Goal: Task Accomplishment & Management: Manage account settings

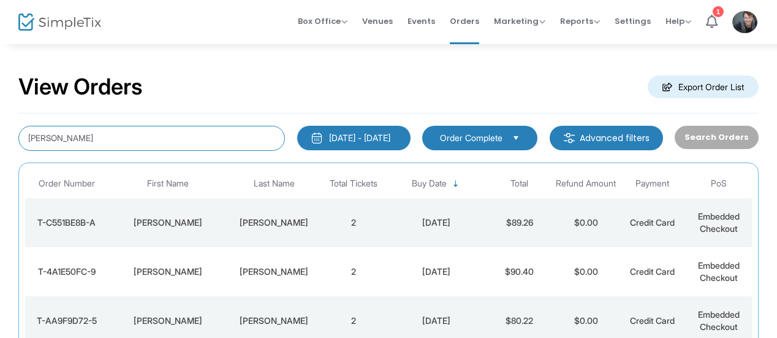
click at [178, 144] on input "[PERSON_NAME]" at bounding box center [151, 138] width 267 height 25
type input "k"
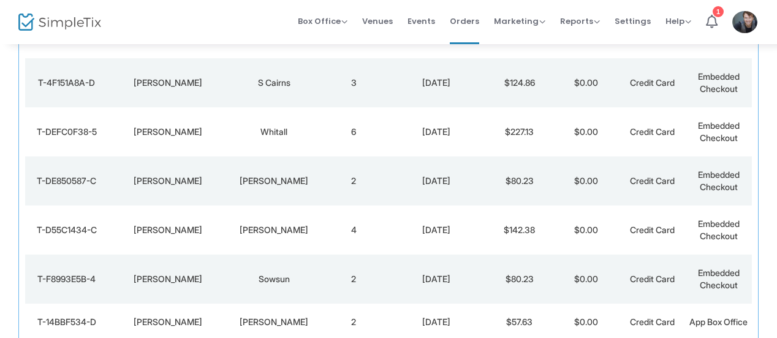
scroll to position [252, 0]
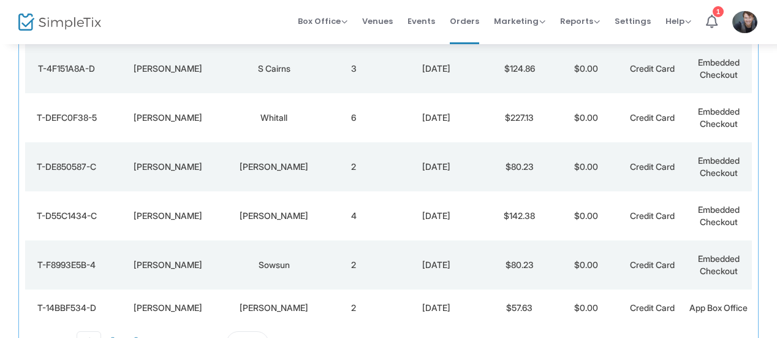
click at [251, 59] on td "S Cairns" at bounding box center [273, 68] width 93 height 49
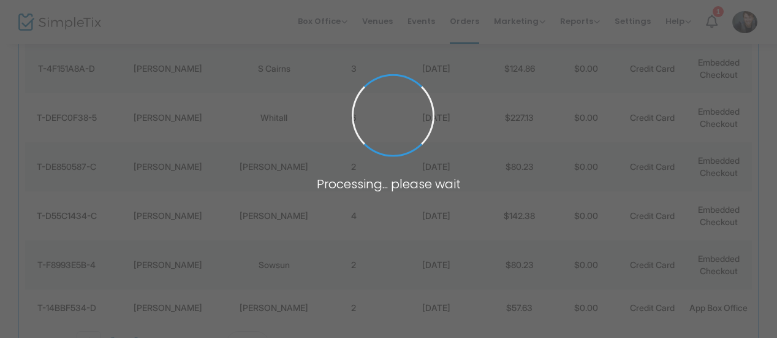
scroll to position [0, 0]
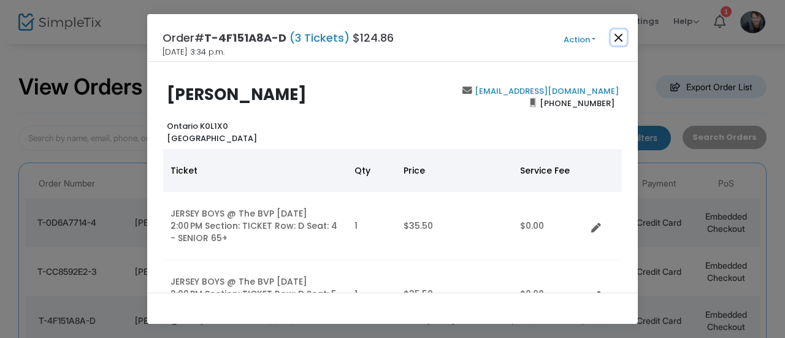
click at [618, 34] on button "Close" at bounding box center [619, 37] width 16 height 16
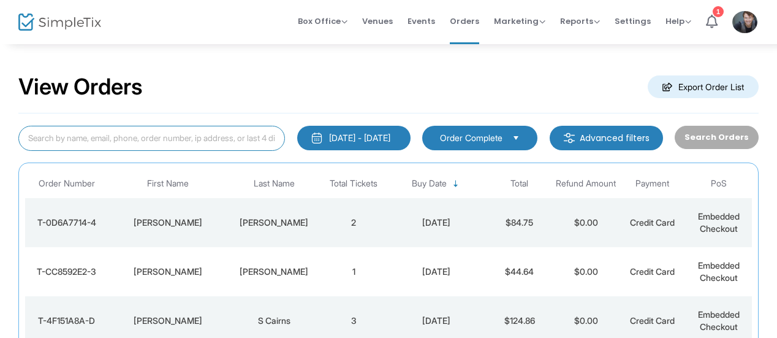
click at [193, 143] on input at bounding box center [151, 138] width 267 height 25
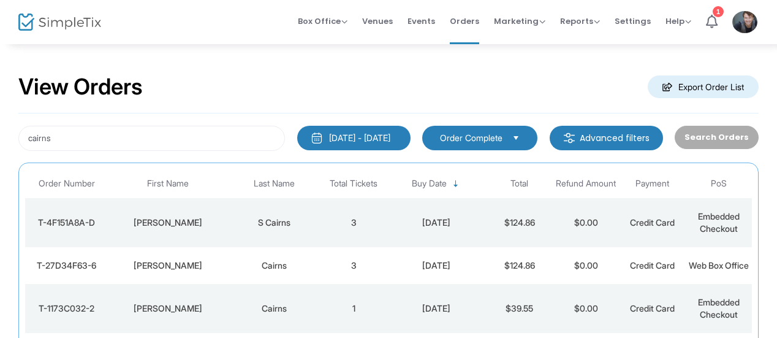
click at [325, 272] on td "3" at bounding box center [354, 265] width 66 height 37
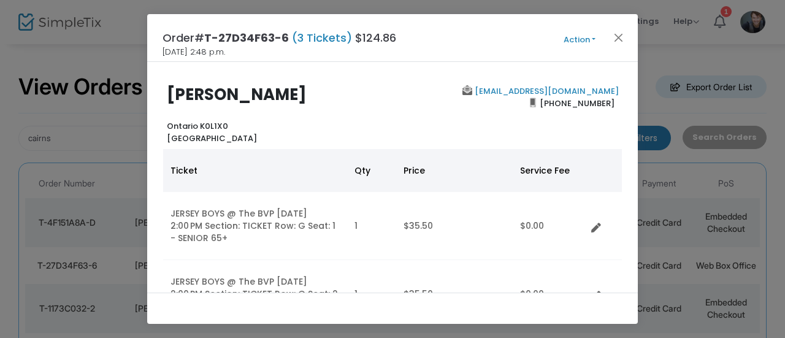
click at [586, 40] on button "Action" at bounding box center [580, 39] width 74 height 13
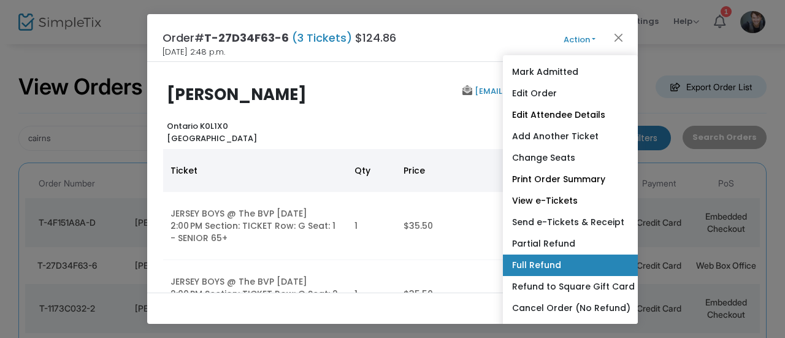
click at [530, 263] on link "Full Refund" at bounding box center [570, 264] width 135 height 21
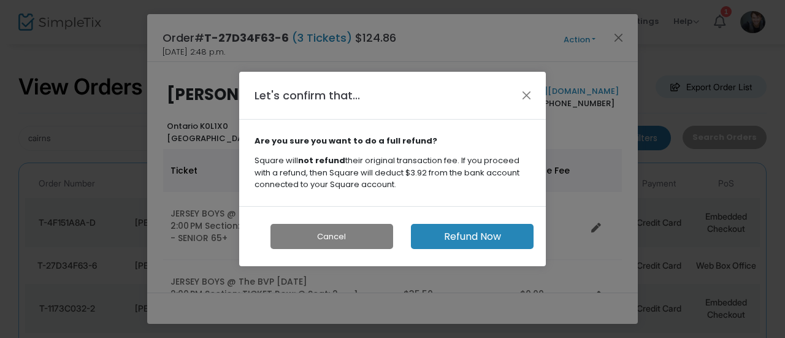
click at [465, 238] on button "Refund Now" at bounding box center [472, 236] width 123 height 25
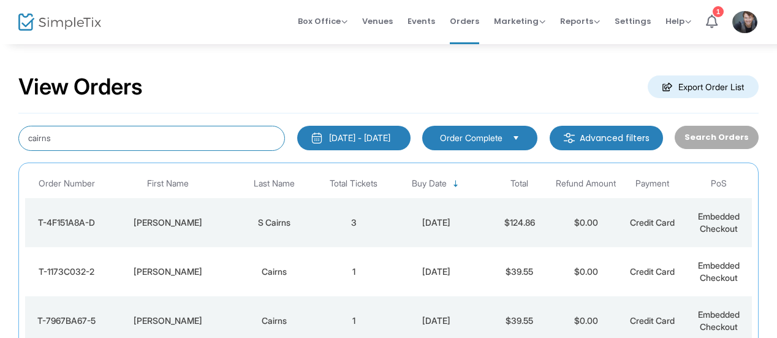
click at [98, 131] on input "cairns" at bounding box center [151, 138] width 267 height 25
type input "c"
type input "[PERSON_NAME]"
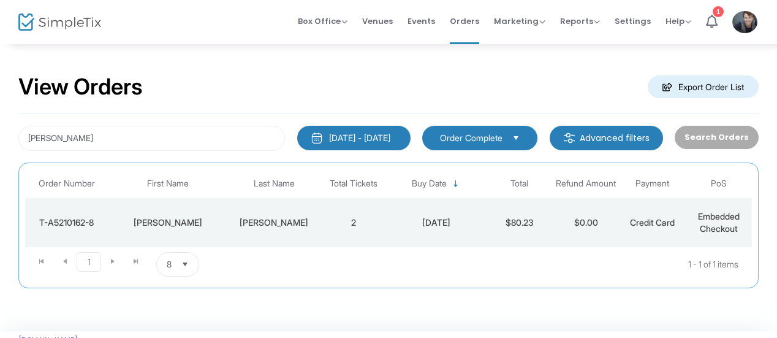
click at [324, 221] on td "2" at bounding box center [354, 222] width 66 height 49
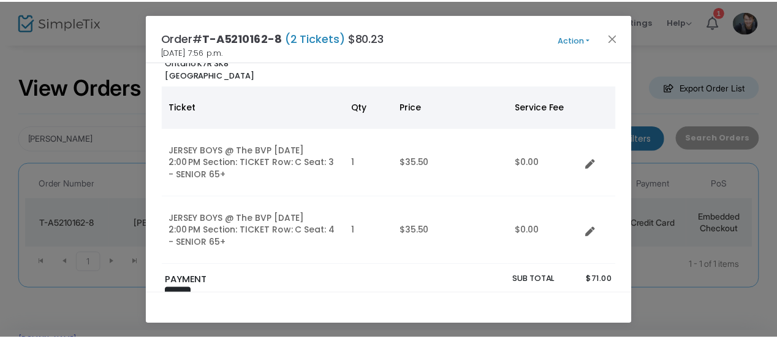
scroll to position [68, 0]
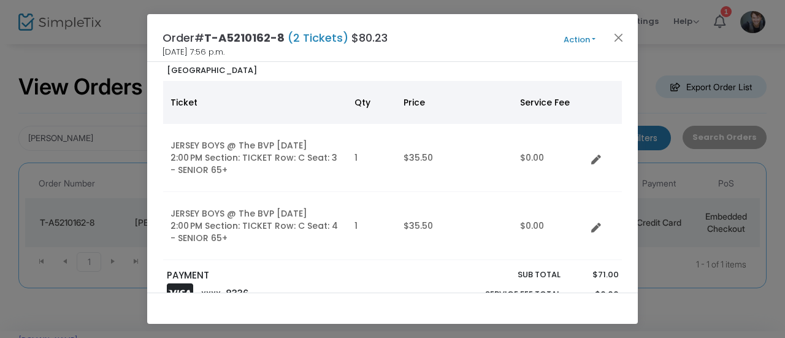
click at [576, 39] on button "Action" at bounding box center [580, 39] width 74 height 13
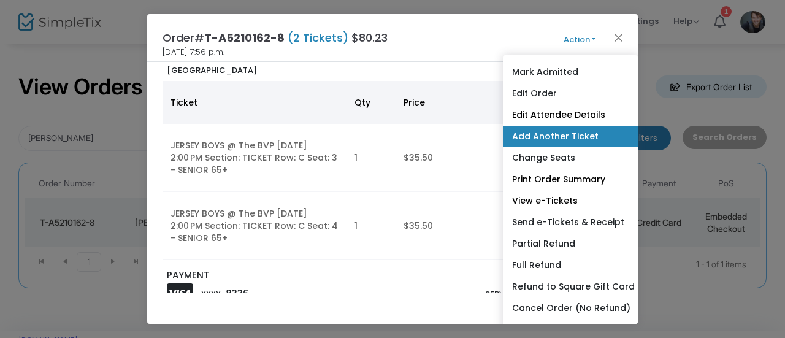
click at [568, 138] on link "Add Another Ticket" at bounding box center [570, 136] width 135 height 21
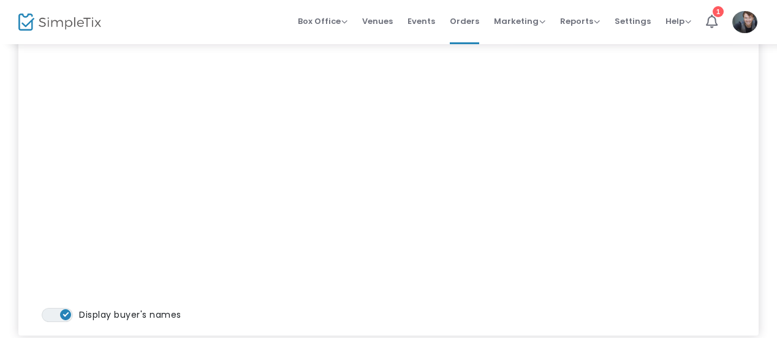
scroll to position [0, 0]
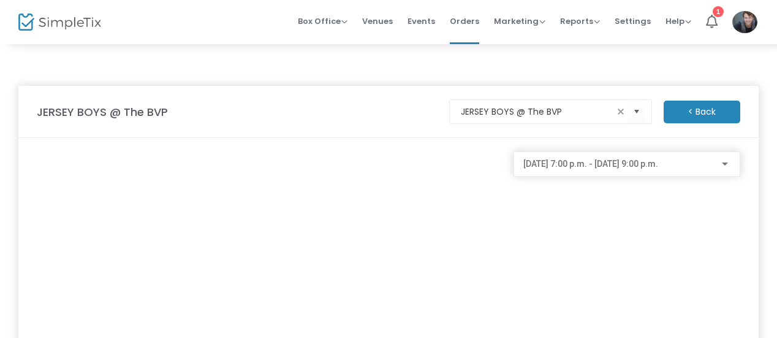
click at [587, 161] on span "[DATE] 7:00 p.m. - [DATE] 9:00 p.m." at bounding box center [591, 164] width 135 height 10
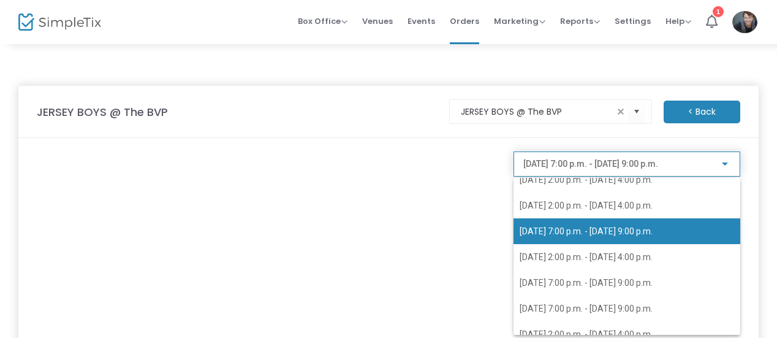
scroll to position [35, 0]
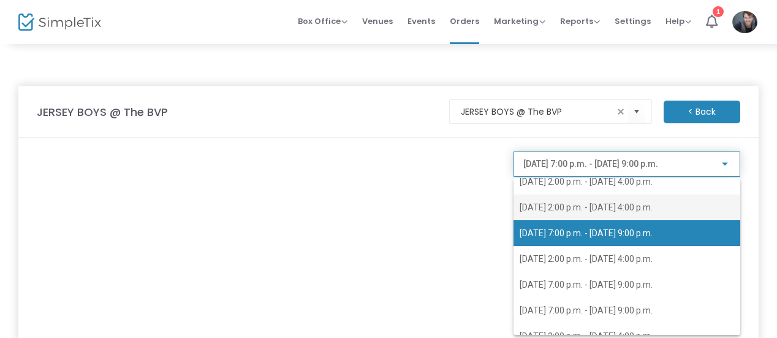
click at [554, 202] on span "[DATE] 2:00 p.m. - [DATE] 4:00 p.m." at bounding box center [586, 207] width 133 height 10
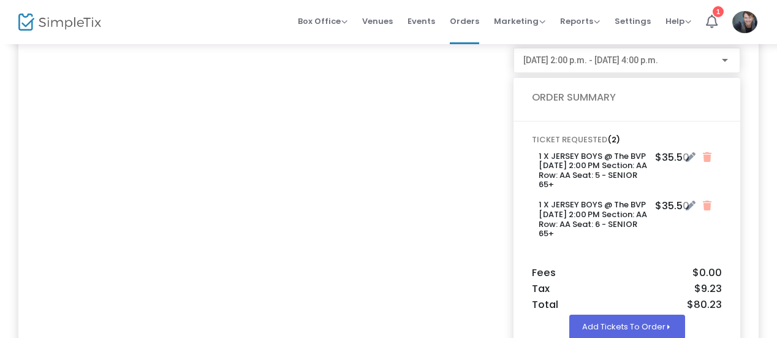
scroll to position [213, 0]
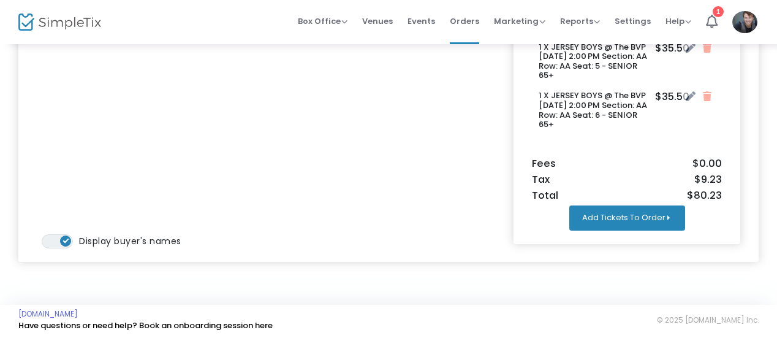
click at [628, 225] on button "Add Tickets To Order" at bounding box center [628, 217] width 116 height 25
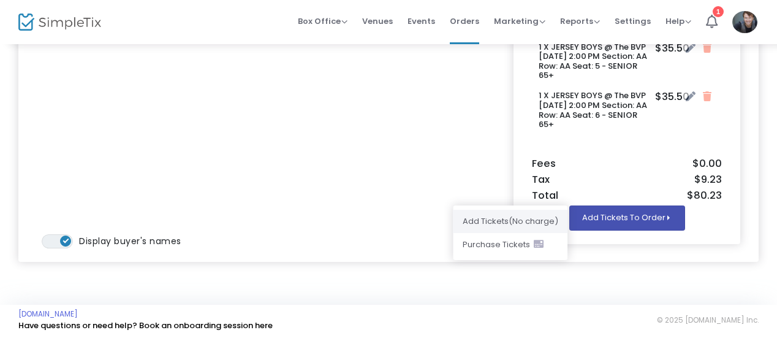
click at [546, 223] on li "Add Ticket s (No charge)" at bounding box center [510, 221] width 115 height 23
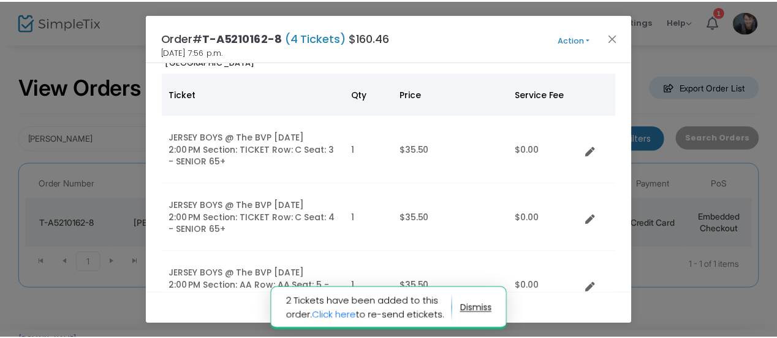
scroll to position [76, 0]
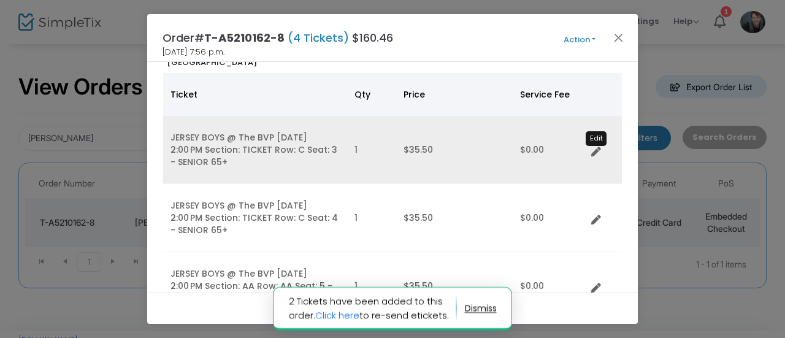
click at [595, 147] on icon "Data table" at bounding box center [596, 152] width 10 height 10
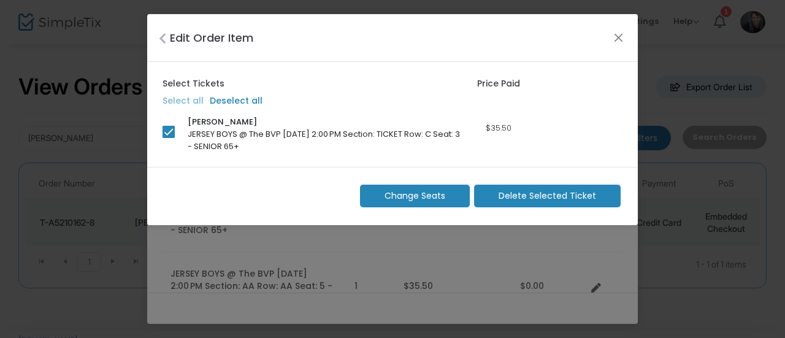
click at [559, 192] on span "Delete Selected Ticket" at bounding box center [546, 195] width 97 height 13
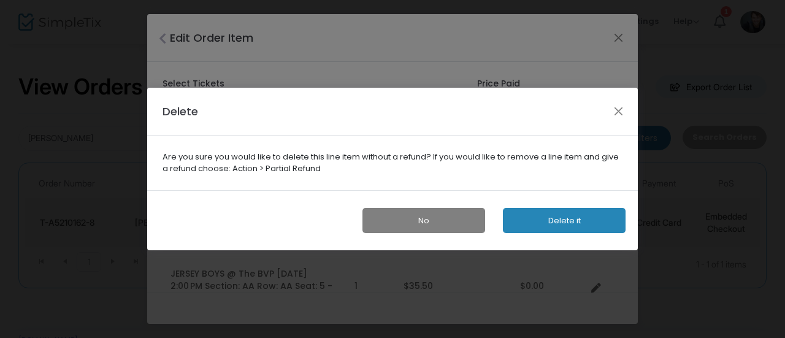
click at [549, 219] on button "Delete it" at bounding box center [564, 220] width 123 height 25
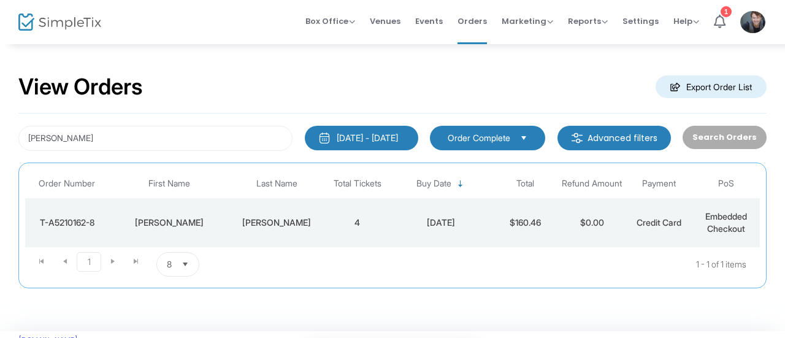
scroll to position [129, 0]
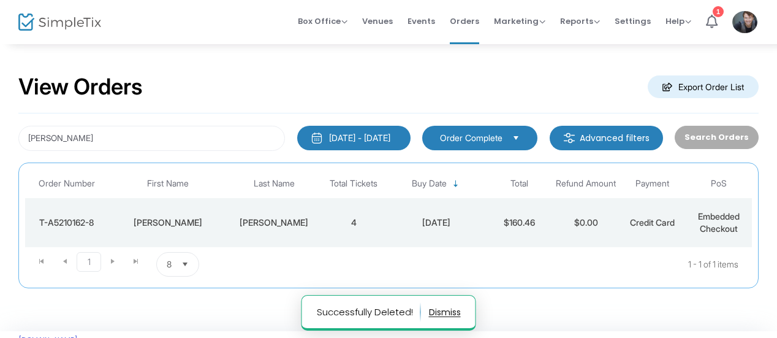
click at [353, 216] on td "4" at bounding box center [354, 222] width 66 height 49
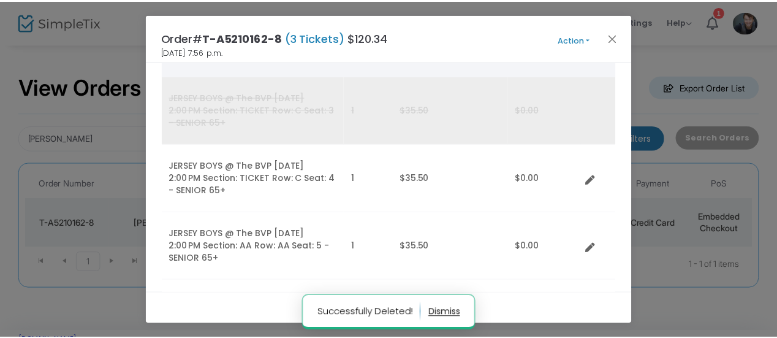
scroll to position [117, 0]
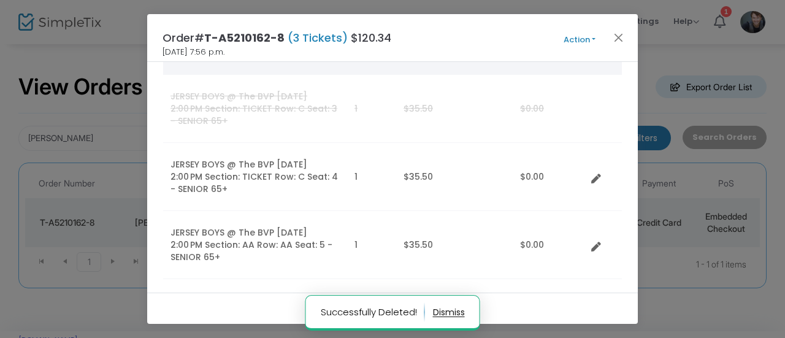
click at [598, 175] on icon "Data table" at bounding box center [596, 179] width 10 height 10
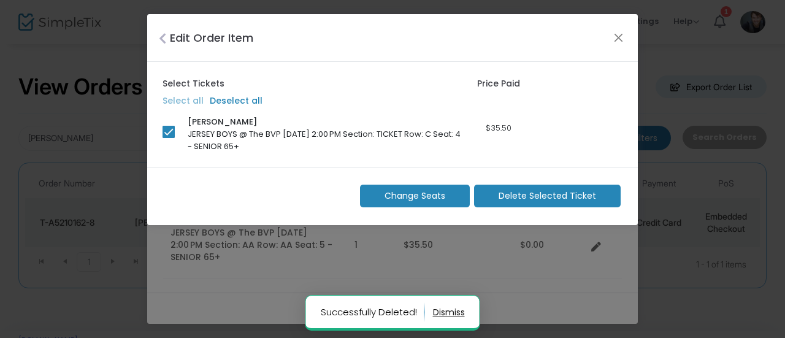
click at [541, 193] on span "Delete Selected Ticket" at bounding box center [546, 195] width 97 height 13
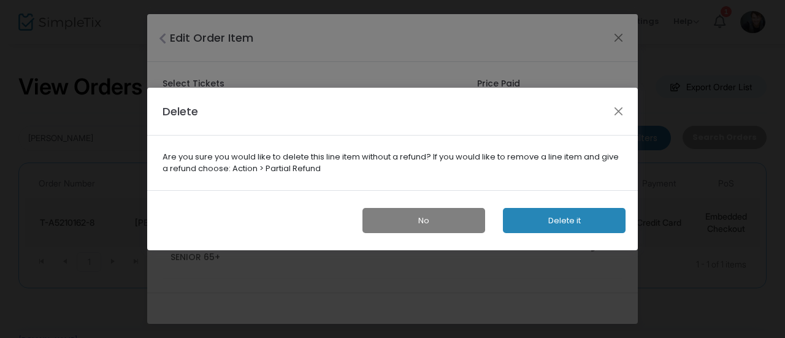
click at [532, 218] on button "Delete it" at bounding box center [564, 220] width 123 height 25
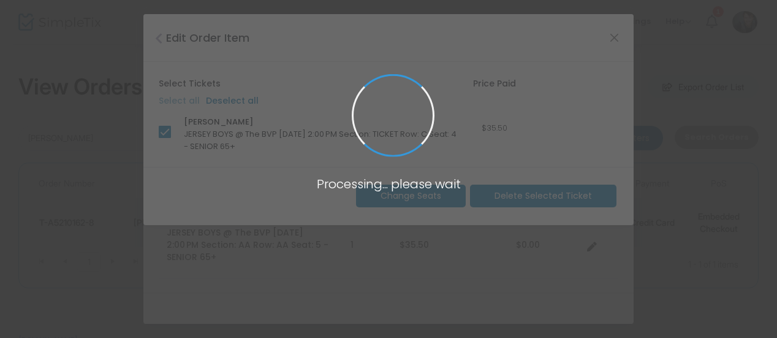
scroll to position [129, 0]
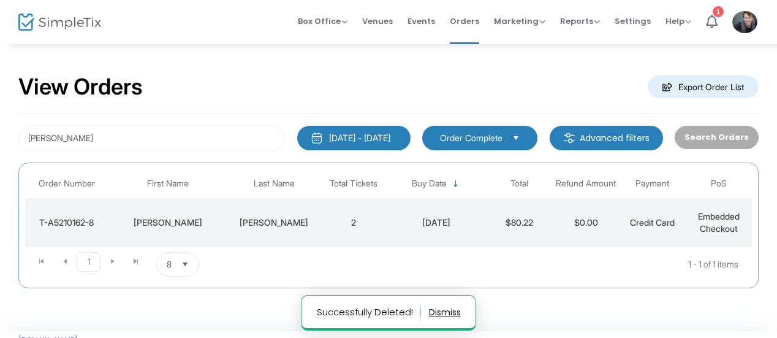
click at [324, 226] on td "2" at bounding box center [354, 222] width 66 height 49
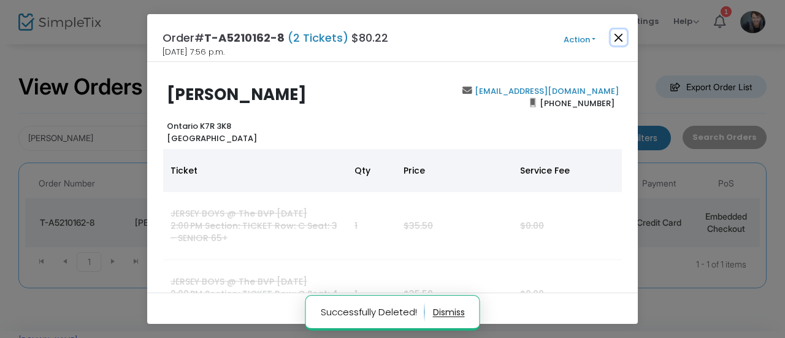
click at [620, 39] on button "Close" at bounding box center [619, 37] width 16 height 16
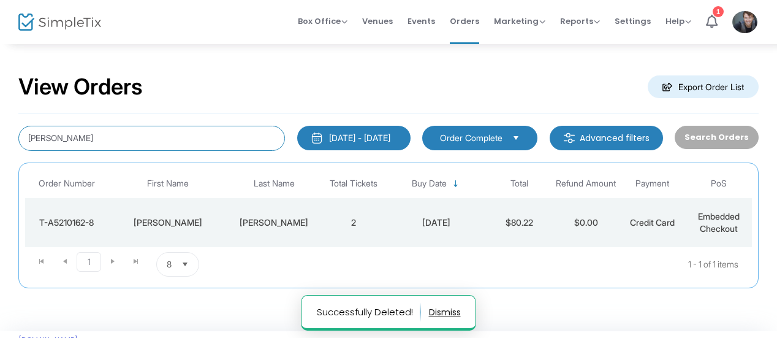
click at [175, 142] on input "[PERSON_NAME]" at bounding box center [151, 138] width 267 height 25
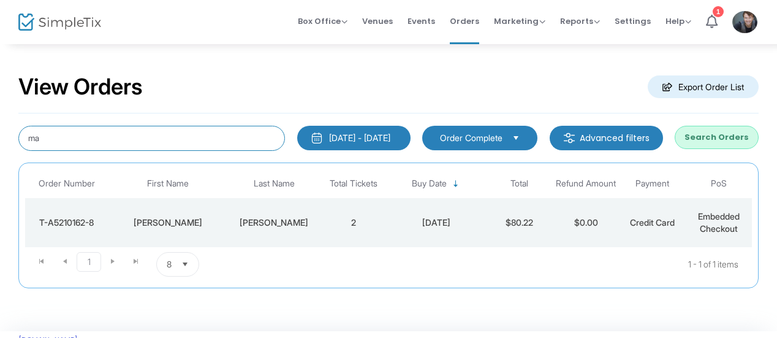
type input "m"
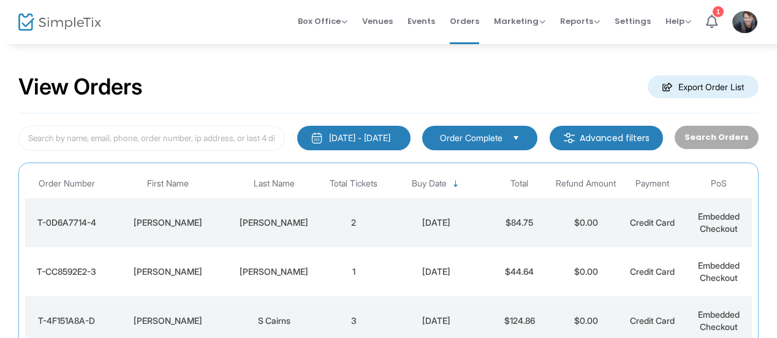
click at [275, 206] on td "[PERSON_NAME]" at bounding box center [273, 222] width 93 height 49
